Goal: Task Accomplishment & Management: Manage account settings

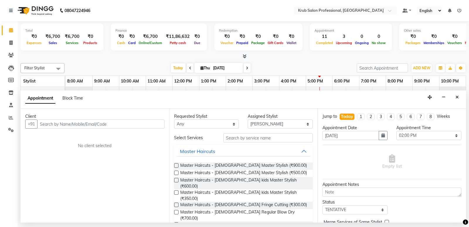
select select "66028"
select select "840"
select select "tentative"
click at [455, 98] on button "Close" at bounding box center [457, 97] width 9 height 9
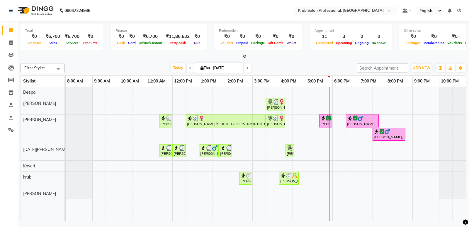
click at [247, 69] on icon at bounding box center [247, 68] width 2 height 4
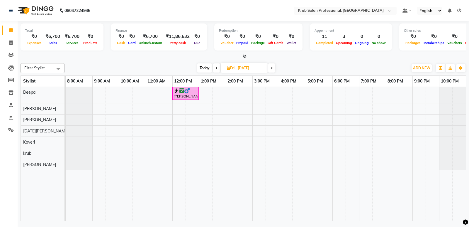
click at [215, 67] on span at bounding box center [216, 67] width 7 height 9
type input "[DATE]"
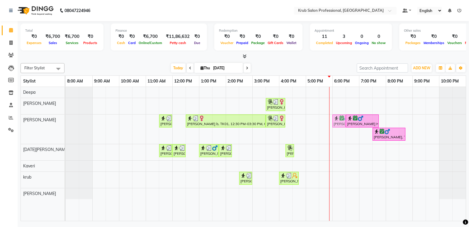
drag, startPoint x: 328, startPoint y: 123, endPoint x: 334, endPoint y: 122, distance: 6.2
click at [66, 122] on div "[PERSON_NAME], TK05, 11:30 AM-12:00 PM, Hair Cut [DEMOGRAPHIC_DATA] Student [PE…" at bounding box center [66, 128] width 0 height 29
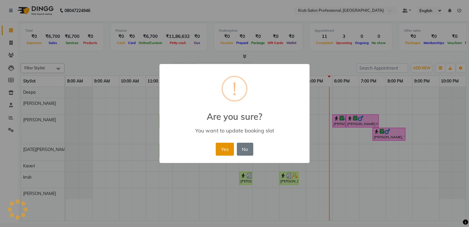
click at [227, 150] on button "Yes" at bounding box center [225, 149] width 18 height 13
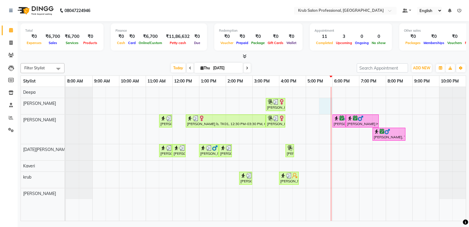
click at [332, 104] on div "[PERSON_NAME] b, TK01, 03:30 PM-04:15 PM, Master Haircuts - [DEMOGRAPHIC_DATA] …" at bounding box center [266, 154] width 400 height 134
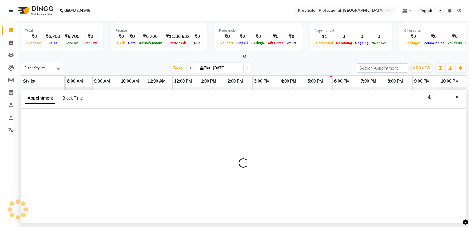
select select "66021"
select select "tentative"
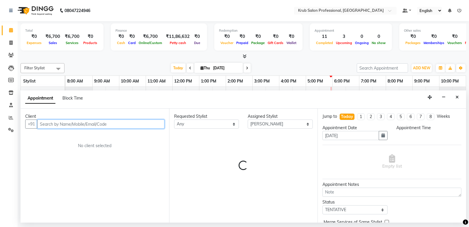
select select "1050"
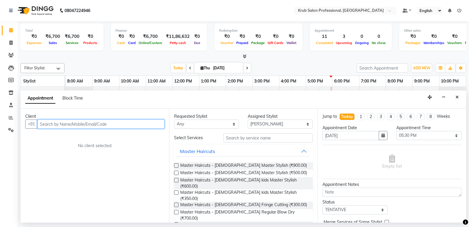
click at [99, 126] on input "text" at bounding box center [100, 123] width 127 height 9
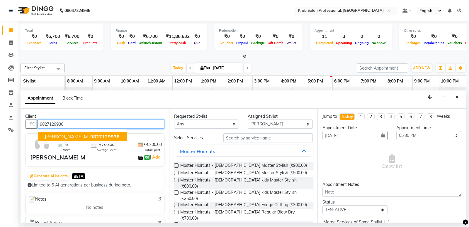
click at [70, 134] on span "[PERSON_NAME] M" at bounding box center [66, 136] width 43 height 6
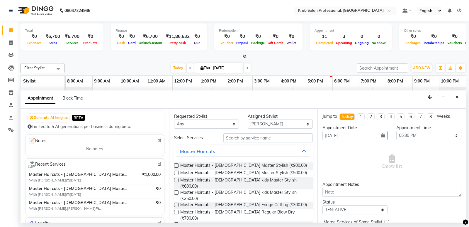
scroll to position [59, 0]
type input "9827129936"
click at [157, 163] on img at bounding box center [159, 163] width 4 height 4
click at [348, 209] on select "Select TENTATIVE CONFIRM CHECK-IN UPCOMING" at bounding box center [355, 209] width 65 height 9
select select "confirm booking"
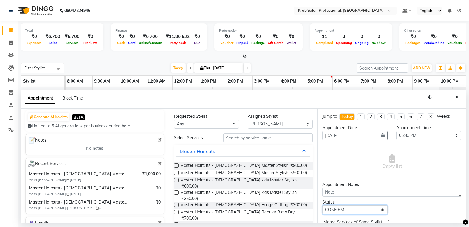
click at [323, 205] on select "Select TENTATIVE CONFIRM CHECK-IN UPCOMING" at bounding box center [355, 209] width 65 height 9
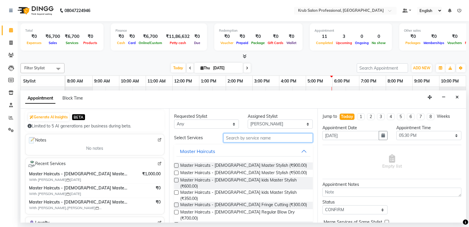
click at [242, 139] on input "text" at bounding box center [268, 137] width 90 height 9
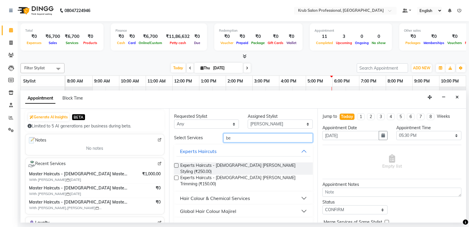
type input "be"
click at [176, 165] on label at bounding box center [176, 165] width 4 height 4
click at [176, 165] on input "checkbox" at bounding box center [176, 166] width 4 height 4
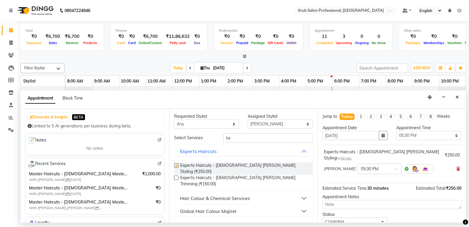
checkbox input "false"
click at [377, 217] on select "Select TENTATIVE CONFIRM CHECK-IN UPCOMING" at bounding box center [355, 221] width 65 height 9
click at [323, 217] on select "Select TENTATIVE CONFIRM CHECK-IN UPCOMING" at bounding box center [355, 221] width 65 height 9
click at [341, 217] on select "Select TENTATIVE CONFIRM CHECK-IN UPCOMING" at bounding box center [355, 221] width 65 height 9
select select "confirm booking"
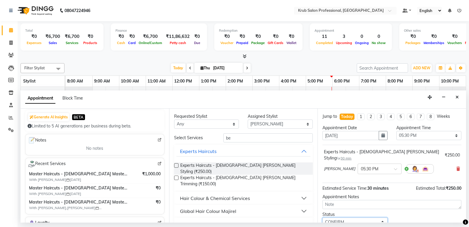
click at [323, 217] on select "Select TENTATIVE CONFIRM CHECK-IN UPCOMING" at bounding box center [355, 221] width 65 height 9
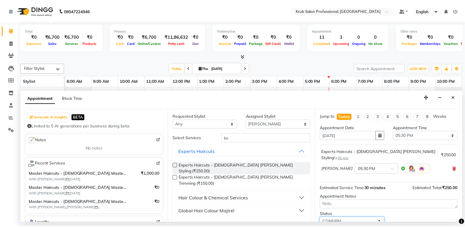
scroll to position [35, 0]
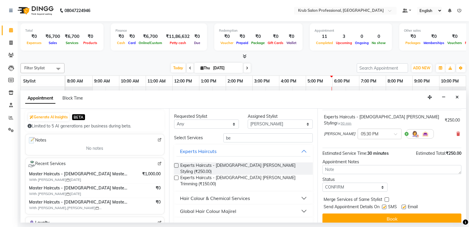
click at [404, 204] on label at bounding box center [404, 206] width 4 height 4
click at [404, 205] on input "checkbox" at bounding box center [404, 207] width 4 height 4
checkbox input "false"
drag, startPoint x: 384, startPoint y: 201, endPoint x: 393, endPoint y: 213, distance: 15.7
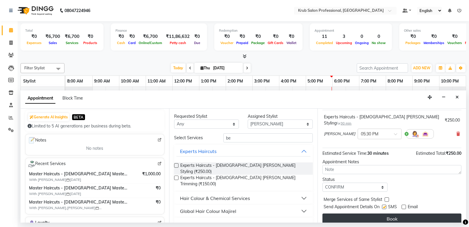
click at [384, 204] on label at bounding box center [384, 206] width 4 height 4
click at [384, 205] on input "checkbox" at bounding box center [384, 207] width 4 height 4
checkbox input "false"
click at [393, 213] on button "Book" at bounding box center [392, 218] width 139 height 11
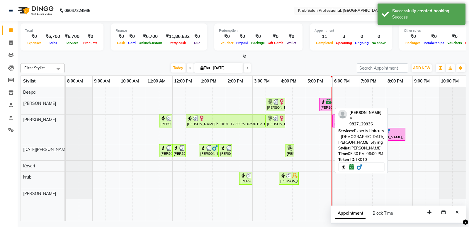
click at [323, 106] on div "[PERSON_NAME] M, TK10, 05:30 PM-06:00 PM, Experts Haircuts - [DEMOGRAPHIC_DATA]…" at bounding box center [326, 104] width 12 height 11
click at [324, 107] on div "[PERSON_NAME] M, TK10, 05:30 PM-06:00 PM, Experts Haircuts - [DEMOGRAPHIC_DATA]…" at bounding box center [326, 104] width 12 height 11
select select "6"
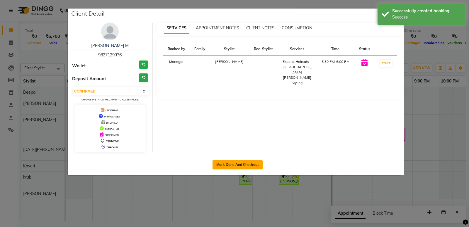
click at [221, 163] on button "Mark Done And Checkout" at bounding box center [238, 164] width 50 height 9
select select "service"
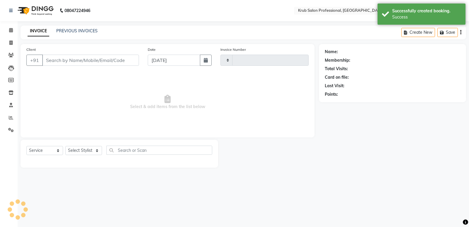
type input "1192"
select select "7490"
type input "9827129936"
select select "66021"
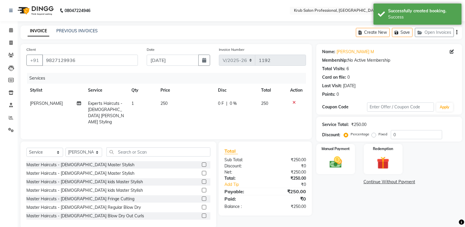
click at [244, 105] on div "0 F | 0 %" at bounding box center [236, 103] width 36 height 6
select select "66021"
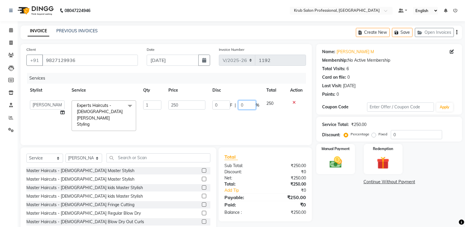
click at [246, 104] on input "0" at bounding box center [247, 104] width 18 height 9
type input "20"
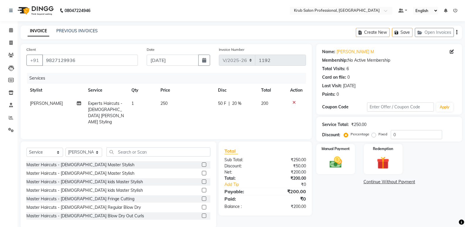
click at [247, 113] on td "50 F | 20 %" at bounding box center [235, 113] width 43 height 32
select select "66021"
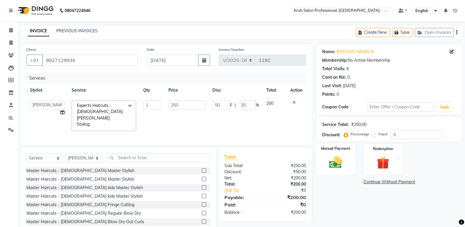
click at [332, 147] on label "Manual Payment" at bounding box center [335, 148] width 29 height 6
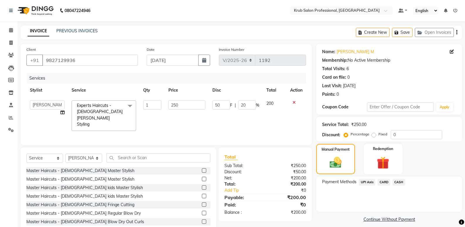
click at [364, 182] on span "UPI Axis" at bounding box center [367, 182] width 16 height 7
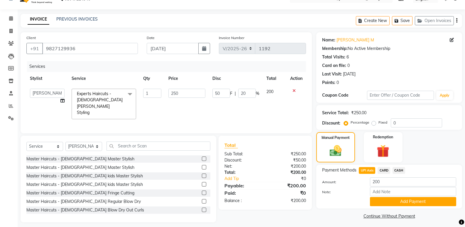
scroll to position [14, 0]
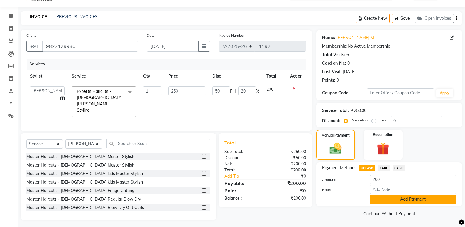
click at [407, 200] on button "Add Payment" at bounding box center [413, 198] width 86 height 9
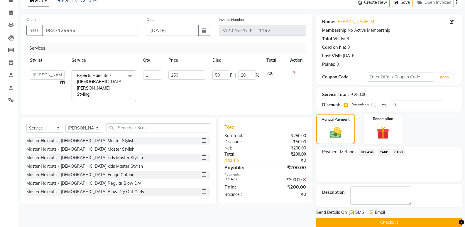
scroll to position [37, 0]
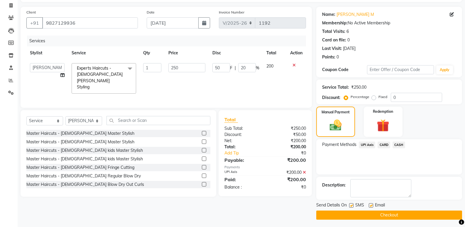
click at [370, 205] on label at bounding box center [371, 205] width 4 height 4
click at [370, 205] on input "checkbox" at bounding box center [371, 205] width 4 height 4
checkbox input "false"
click at [371, 213] on button "Checkout" at bounding box center [389, 214] width 146 height 9
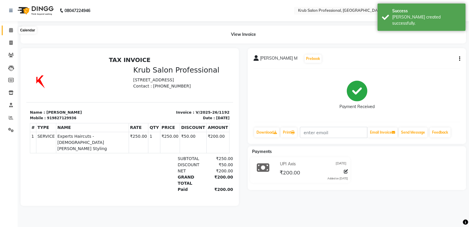
click at [9, 30] on icon at bounding box center [11, 30] width 4 height 4
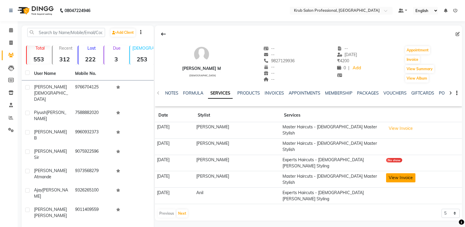
click at [401, 173] on button "View Invoice" at bounding box center [400, 177] width 29 height 9
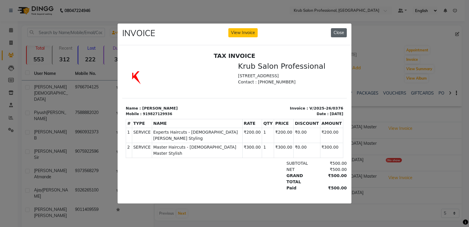
click at [338, 30] on button "Close" at bounding box center [339, 32] width 16 height 9
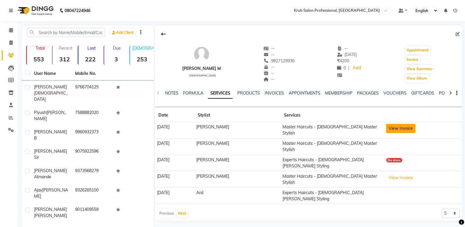
click at [392, 125] on button "View Invoice" at bounding box center [400, 128] width 29 height 9
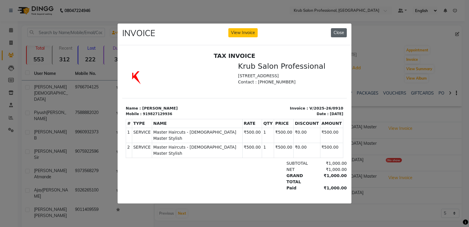
click at [339, 29] on button "Close" at bounding box center [339, 32] width 16 height 9
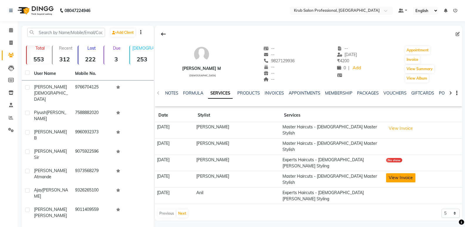
click at [398, 173] on button "View Invoice" at bounding box center [400, 177] width 29 height 9
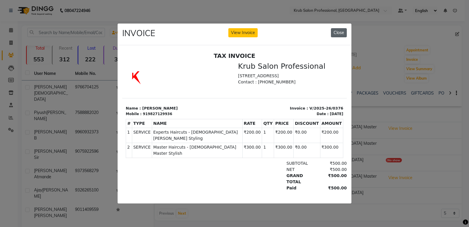
click at [337, 29] on button "Close" at bounding box center [339, 32] width 16 height 9
